Goal: Task Accomplishment & Management: Manage account settings

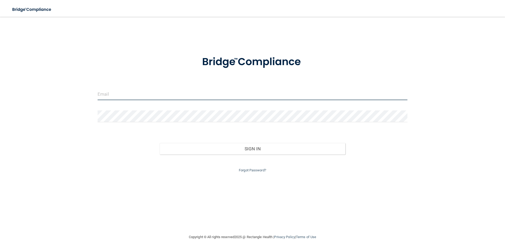
click at [164, 93] on input "email" at bounding box center [253, 94] width 310 height 12
type input "[EMAIL_ADDRESS][DOMAIN_NAME]"
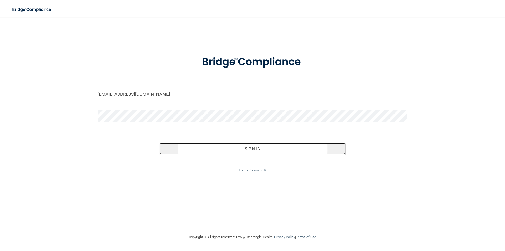
click at [246, 144] on button "Sign In" at bounding box center [253, 149] width 186 height 12
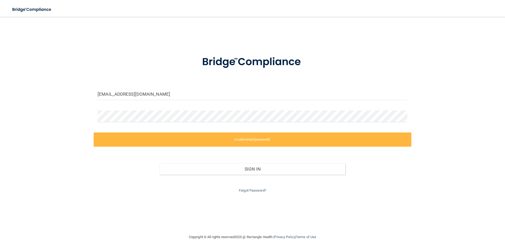
click at [199, 123] on div at bounding box center [253, 119] width 318 height 16
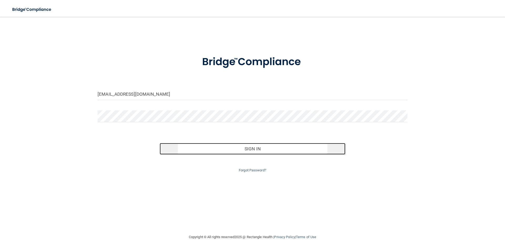
click at [245, 152] on button "Sign In" at bounding box center [253, 149] width 186 height 12
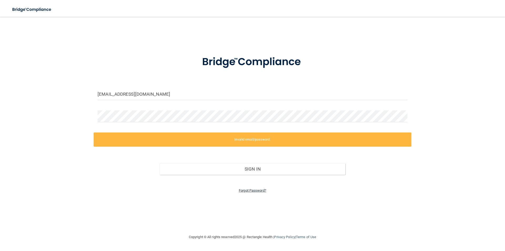
click at [255, 190] on link "Forgot Password?" at bounding box center [252, 191] width 27 height 4
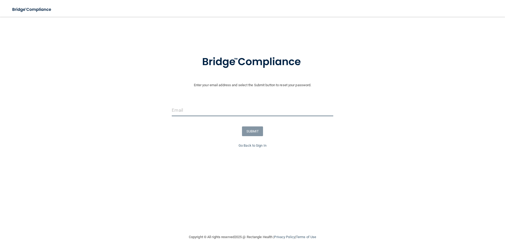
click at [199, 109] on input "email" at bounding box center [252, 110] width 161 height 12
type input "[EMAIL_ADDRESS][DOMAIN_NAME]"
click at [250, 134] on button "SUBMIT" at bounding box center [252, 132] width 21 height 10
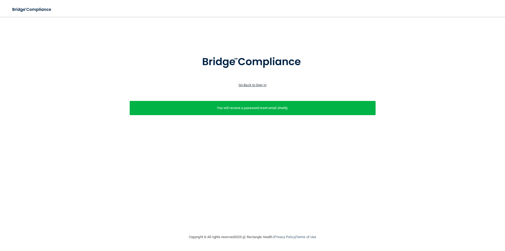
click at [247, 84] on link "Go Back to Sign In" at bounding box center [253, 85] width 28 height 4
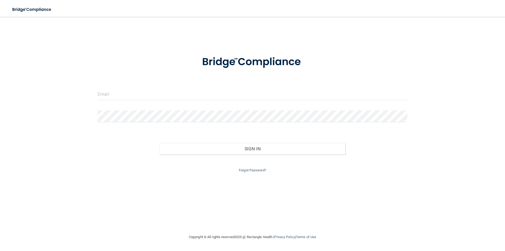
click at [204, 101] on div at bounding box center [253, 96] width 318 height 16
click at [208, 94] on input "email" at bounding box center [253, 94] width 310 height 12
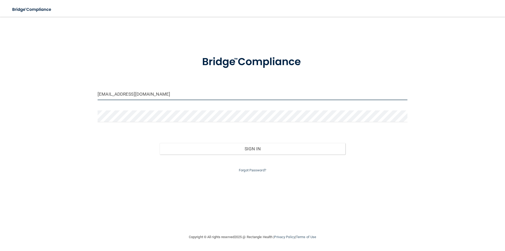
type input "[EMAIL_ADDRESS][DOMAIN_NAME]"
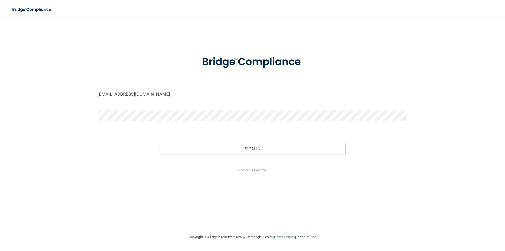
click at [160, 143] on button "Sign In" at bounding box center [253, 149] width 186 height 12
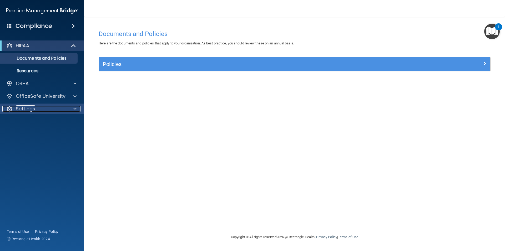
click at [71, 111] on div at bounding box center [74, 109] width 13 height 6
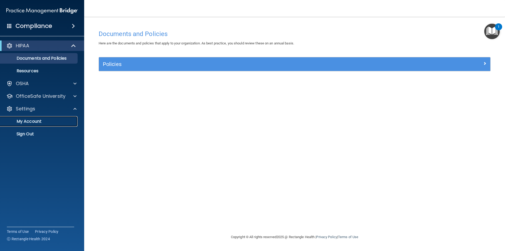
click at [49, 122] on p "My Account" at bounding box center [39, 121] width 72 height 5
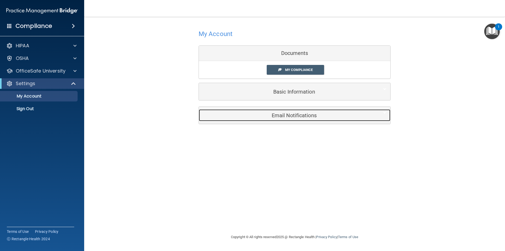
click at [291, 117] on h5 "Email Notifications" at bounding box center [287, 116] width 168 height 6
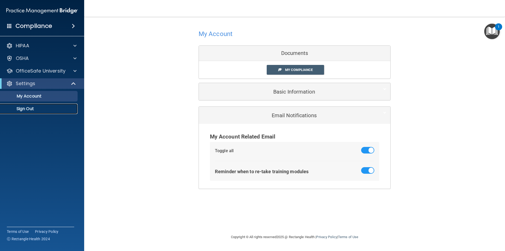
click at [39, 108] on p "Sign Out" at bounding box center [39, 108] width 72 height 5
